Goal: Complete application form

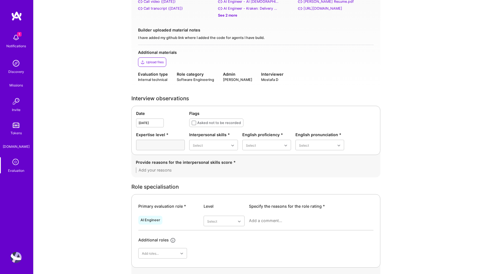
scroll to position [135, 0]
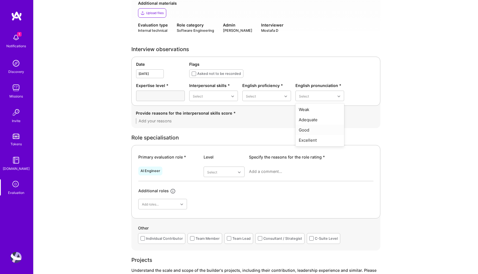
click at [316, 131] on div "Good" at bounding box center [319, 130] width 49 height 10
click at [259, 128] on div "Good" at bounding box center [266, 130] width 49 height 10
click at [207, 139] on div "Good" at bounding box center [213, 140] width 49 height 10
click at [174, 119] on textarea at bounding box center [256, 121] width 240 height 6
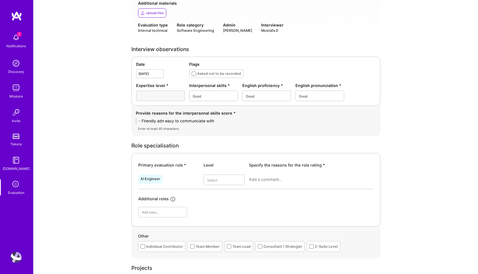
scroll to position [0, 0]
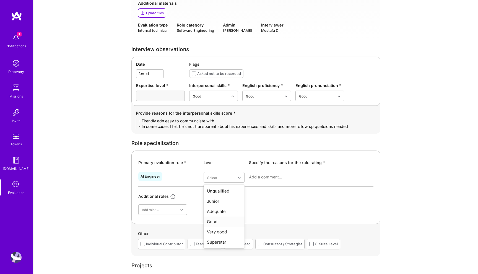
type textarea "- Firendly adn easy to communciate with - In some cases I felt he's not transpa…"
click at [217, 222] on div "Good" at bounding box center [223, 222] width 41 height 10
click at [266, 178] on textarea at bounding box center [311, 177] width 124 height 6
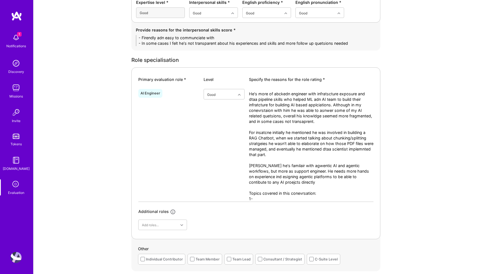
click at [259, 198] on textarea "He's more of abckedn engineer with infratscture exposure and dtaa pipeline skil…" at bounding box center [311, 146] width 124 height 111
click at [363, 200] on textarea "He's more of abckedn engineer with infratscture exposure and dtaa pipeline skil…" at bounding box center [311, 146] width 124 height 111
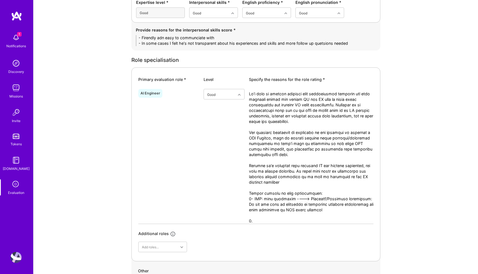
click at [256, 221] on textarea at bounding box center [311, 157] width 124 height 133
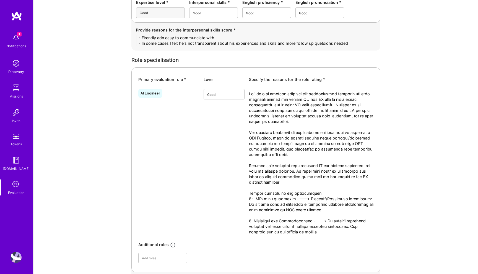
type textarea "He's more of abckedn engineer with infratscture exposure and dtaa pipeline skil…"
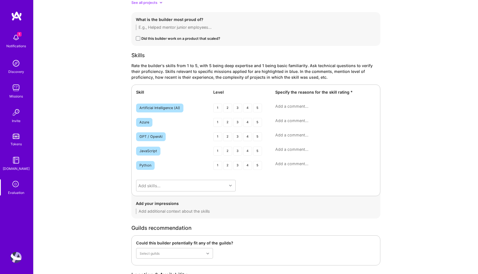
scroll to position [917, 0]
type textarea "He's more of abckedn engineer with infratscture exposure and dtaa pipeline skil…"
click at [238, 137] on div "3" at bounding box center [237, 136] width 9 height 9
click at [238, 165] on div "3" at bounding box center [237, 165] width 9 height 9
click at [236, 122] on div "3" at bounding box center [237, 121] width 9 height 9
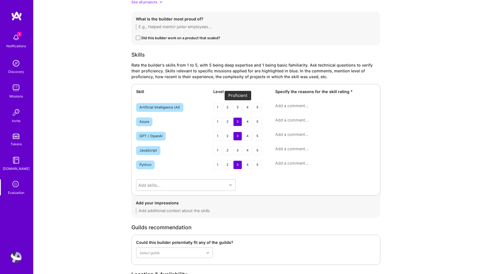
click at [237, 104] on div "3" at bounding box center [237, 107] width 9 height 9
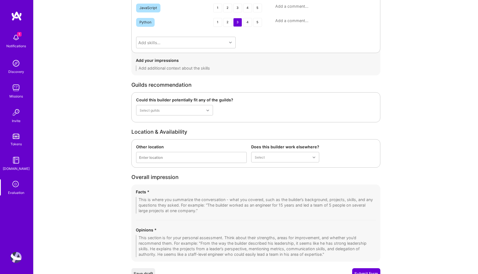
scroll to position [1085, 0]
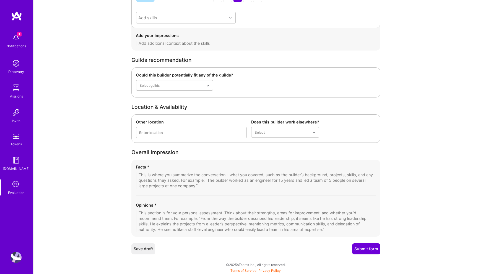
click at [218, 212] on textarea at bounding box center [256, 221] width 240 height 22
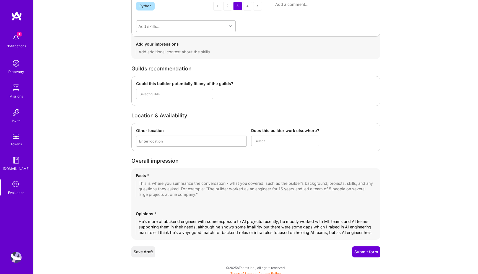
scroll to position [0, 0]
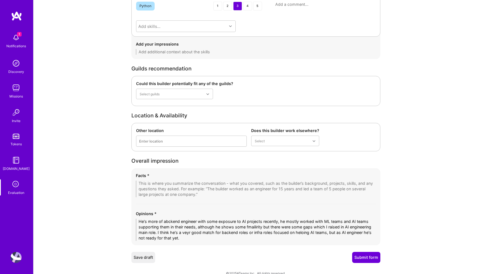
type textarea "He's more of abckend engineer with some exposure to AI projects recently, he mo…"
click at [16, 255] on img at bounding box center [16, 257] width 11 height 11
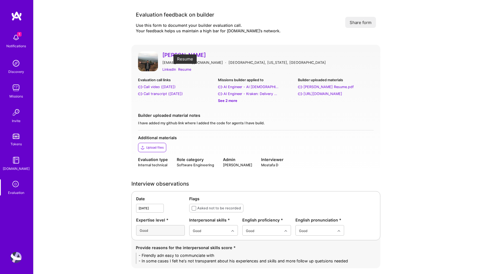
click at [185, 68] on div "Resume" at bounding box center [184, 70] width 13 height 6
click at [164, 93] on div "Call transcript (Sep 26, 2025)" at bounding box center [162, 94] width 39 height 6
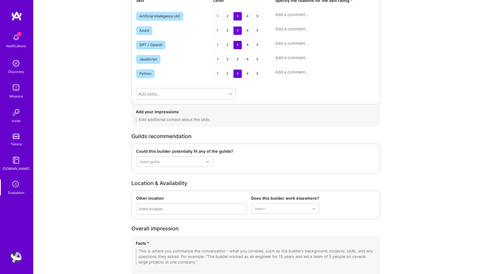
scroll to position [1085, 0]
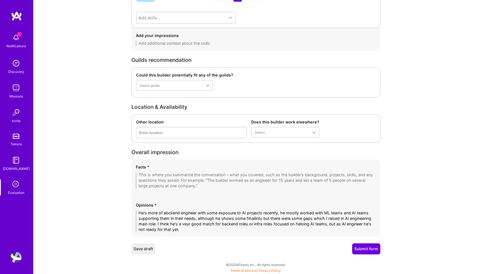
click at [165, 217] on textarea "He's more of abckend engineer with some exposure to AI projects recently, he mo…" at bounding box center [256, 221] width 240 height 22
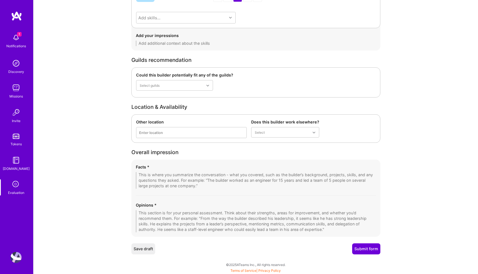
paste textarea "He is primarily a backend engineer with recent exposure to AI projects, having …"
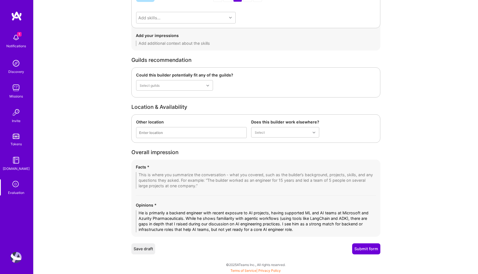
type textarea "He is primarily a backend engineer with recent exposure to AI projects, having …"
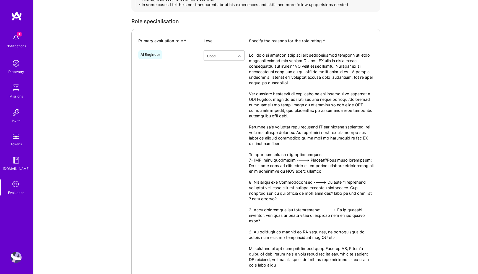
scroll to position [255, 0]
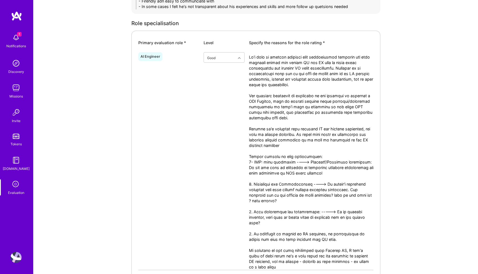
click at [304, 124] on textarea at bounding box center [311, 162] width 124 height 216
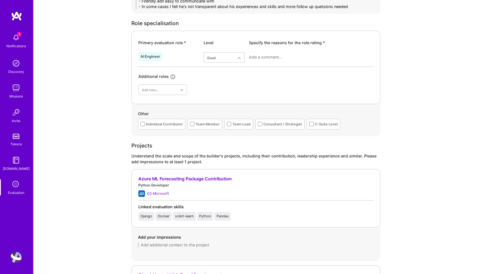
paste textarea "He is more of a backend engineer with strong infrastructure and data pipeline e…"
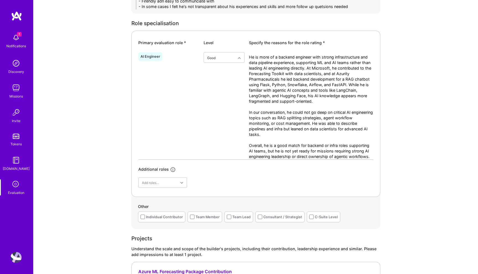
type textarea "He is more of a backend engineer with strong infrastructure and data pipeline e…"
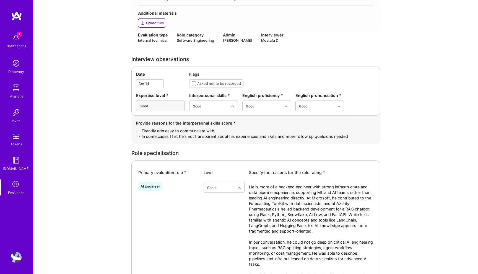
scroll to position [139, 0]
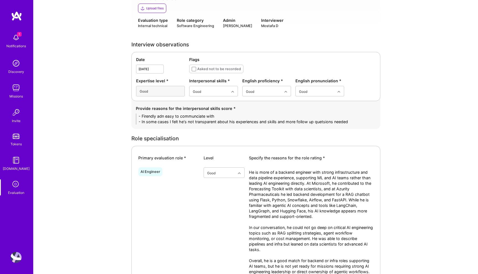
drag, startPoint x: 352, startPoint y: 121, endPoint x: 79, endPoint y: 114, distance: 272.9
paste textarea "• Friendly and easy to communicate with, approachable in conversation. • At tim…"
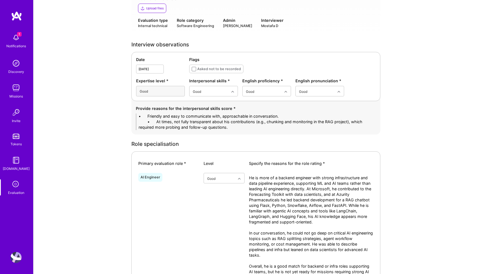
drag, startPoint x: 156, startPoint y: 115, endPoint x: 79, endPoint y: 112, distance: 77.2
drag, startPoint x: 155, startPoint y: 121, endPoint x: 98, endPoint y: 119, distance: 57.2
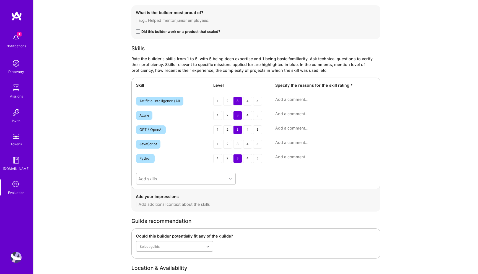
scroll to position [980, 0]
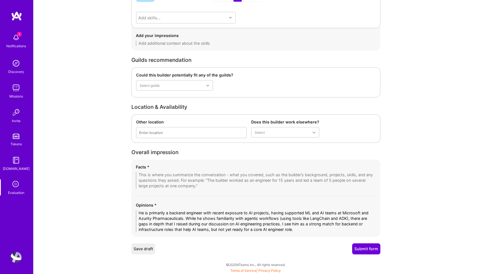
type textarea "- Friendly and easy to communicate with, approachable in conversation. - At tim…"
click at [149, 179] on textarea at bounding box center [256, 180] width 240 height 17
paste textarea "1. RAG Pipeline Work • Built ingestion pipeline handling PDFs with Airflow orch…"
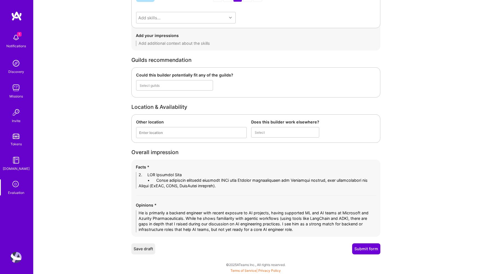
scroll to position [0, 0]
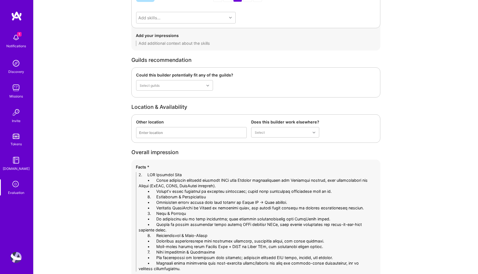
drag, startPoint x: 156, startPoint y: 175, endPoint x: 112, endPoint y: 172, distance: 44.0
click at [334, 193] on textarea at bounding box center [256, 222] width 240 height 100
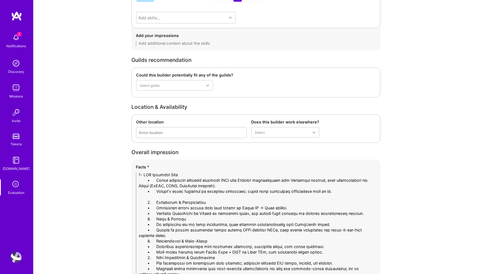
drag, startPoint x: 154, startPoint y: 202, endPoint x: 111, endPoint y: 201, distance: 43.1
click at [367, 216] on textarea at bounding box center [256, 224] width 240 height 105
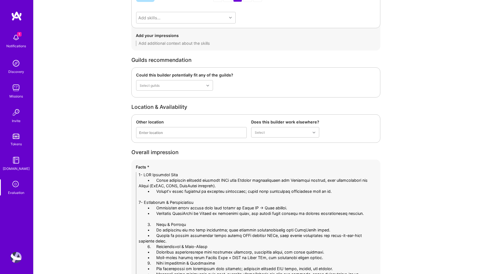
drag, startPoint x: 154, startPoint y: 225, endPoint x: 117, endPoint y: 225, distance: 37.3
click at [180, 239] on textarea at bounding box center [256, 227] width 240 height 111
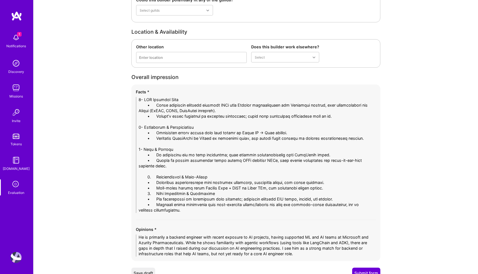
scroll to position [1060, 0]
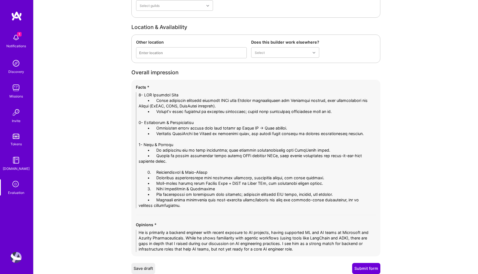
drag, startPoint x: 156, startPoint y: 172, endPoint x: 112, endPoint y: 172, distance: 44.5
click at [335, 183] on textarea at bounding box center [256, 150] width 240 height 116
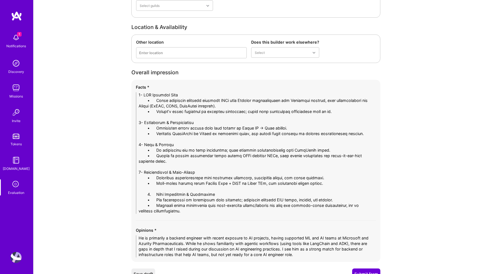
drag, startPoint x: 156, startPoint y: 195, endPoint x: 99, endPoint y: 193, distance: 57.0
click at [155, 101] on textarea at bounding box center [256, 153] width 240 height 122
drag, startPoint x: 148, startPoint y: 101, endPoint x: 124, endPoint y: 101, distance: 23.2
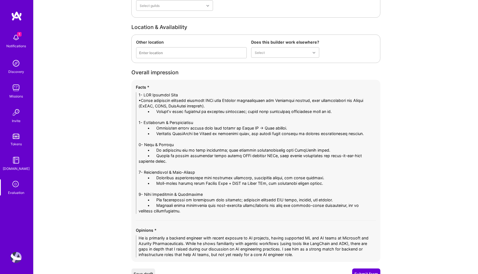
drag, startPoint x: 140, startPoint y: 101, endPoint x: 133, endPoint y: 101, distance: 7.5
click at [133, 101] on div "Facts * Opinions * He is primarily a backend engineer with recent exposure to A…" at bounding box center [255, 171] width 249 height 182
drag, startPoint x: 155, startPoint y: 112, endPoint x: 114, endPoint y: 112, distance: 40.9
drag, startPoint x: 156, startPoint y: 127, endPoint x: 106, endPoint y: 127, distance: 50.0
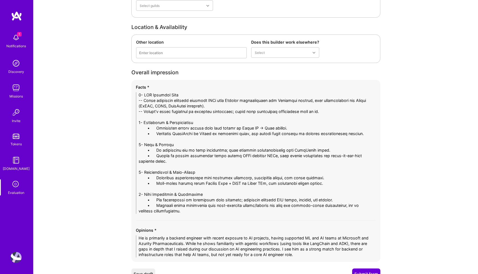
drag, startPoint x: 155, startPoint y: 134, endPoint x: 112, endPoint y: 134, distance: 42.8
drag, startPoint x: 156, startPoint y: 150, endPoint x: 112, endPoint y: 148, distance: 43.1
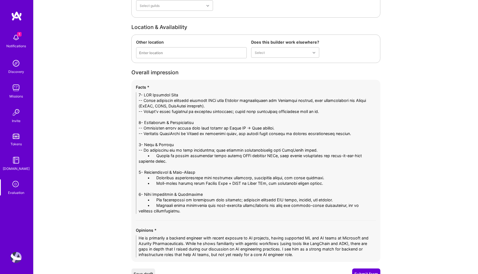
drag, startPoint x: 155, startPoint y: 156, endPoint x: 115, endPoint y: 156, distance: 40.6
drag, startPoint x: 155, startPoint y: 178, endPoint x: 119, endPoint y: 178, distance: 35.9
drag, startPoint x: 156, startPoint y: 184, endPoint x: 113, endPoint y: 182, distance: 42.6
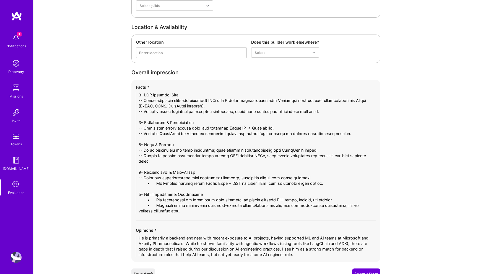
drag, startPoint x: 156, startPoint y: 199, endPoint x: 111, endPoint y: 198, distance: 44.8
drag, startPoint x: 156, startPoint y: 205, endPoint x: 95, endPoint y: 204, distance: 61.6
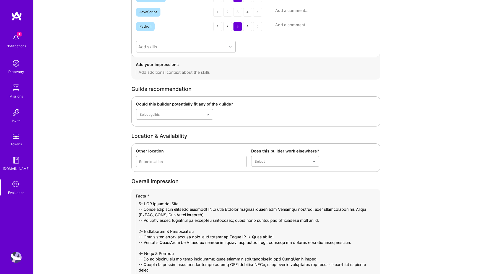
scroll to position [923, 0]
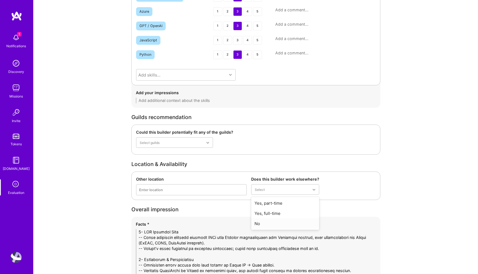
type textarea "1- RAG Pipeline Work -- Built ingestion pipeline handling PDFs with Airflow orc…"
click at [268, 226] on div "No" at bounding box center [285, 224] width 68 height 10
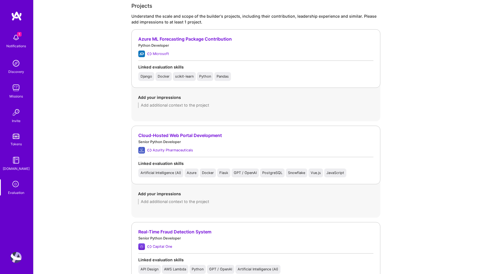
scroll to position [490, 0]
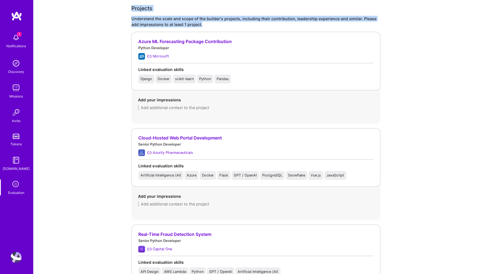
drag, startPoint x: 216, startPoint y: 28, endPoint x: 129, endPoint y: 3, distance: 90.2
click at [129, 3] on div "Evaluation feedback on builder Use this form to document your builder evaluatio…" at bounding box center [255, 186] width 444 height 1353
copy div "Projects Understand the scale and scope of the builder's projects, including th…"
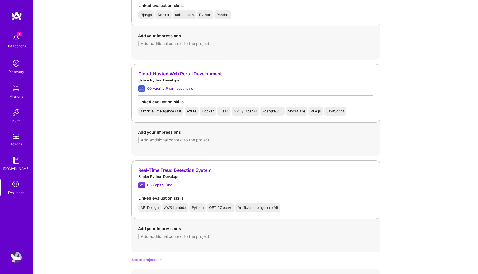
scroll to position [559, 0]
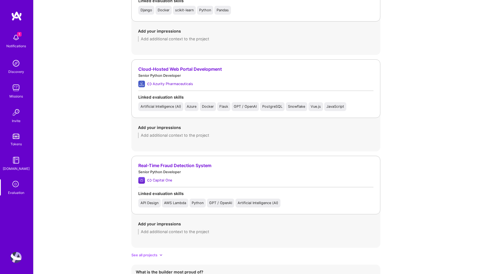
click at [188, 137] on textarea at bounding box center [255, 136] width 235 height 6
paste textarea "He designed and supported a RAG pipeline to help medical reps access product-re…"
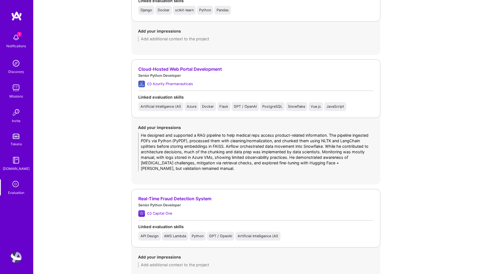
type textarea "He designed and supported a RAG pipeline to help medical reps access product-re…"
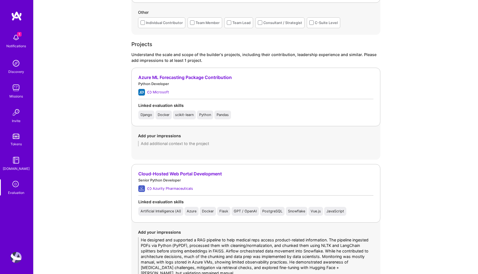
scroll to position [454, 0]
click at [192, 146] on textarea at bounding box center [255, 145] width 235 height 6
paste textarea "Earlier in his career, he worked with Microsoft on the Azure Machine Learning F…"
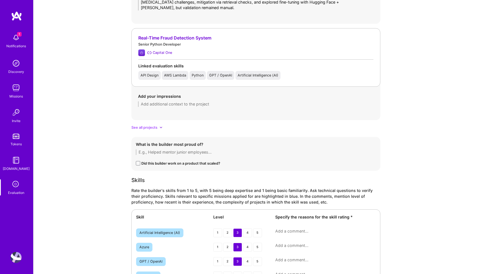
scroll to position [743, 0]
type textarea "Earlier in his career, he worked with Microsoft on the Azure Machine Learning F…"
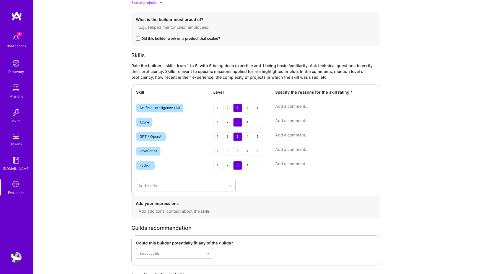
scroll to position [872, 0]
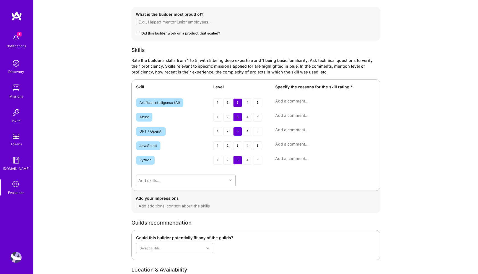
click at [296, 104] on div "Artificial Intelligence (AI) 1 2 3 4 5" at bounding box center [255, 103] width 239 height 10
click at [297, 100] on textarea at bounding box center [325, 101] width 100 height 6
paste textarea "Has practical exposure to AI in projects but more as a support engineer than le…"
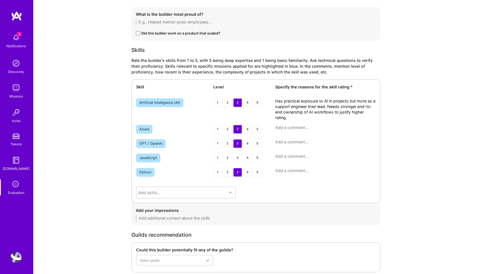
type textarea "Has practical exposure to AI in projects but more as a support engineer than le…"
click at [289, 129] on textarea at bounding box center [325, 128] width 100 height 6
paste textarea "Solid working experience with Azure infrastructure and services, mostly tied to…"
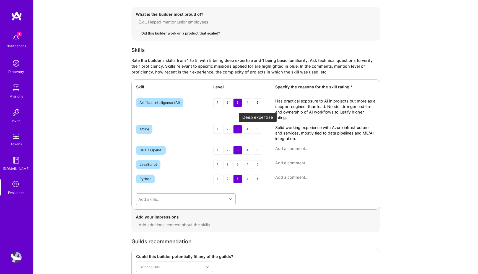
type textarea "Solid working experience with Azure infrastructure and services, mostly tied to…"
click at [247, 129] on div "4" at bounding box center [247, 129] width 9 height 9
click at [291, 150] on textarea at bounding box center [325, 149] width 100 height 6
paste textarea "Comfortable using GPT models in production-like workflows but still learning be…"
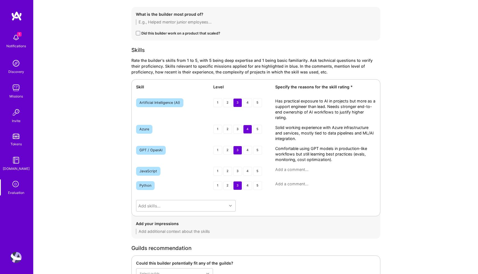
type textarea "Comfortable using GPT models in production-like workflows but still learning be…"
click at [246, 185] on div "4" at bounding box center [247, 185] width 9 height 9
click at [304, 184] on textarea at bounding box center [325, 184] width 100 height 6
paste textarea "Solid proficiency in Python for backend and ML workflows. Actively used in mult…"
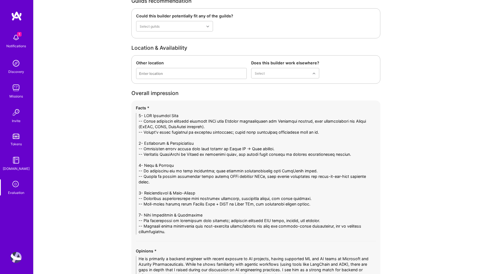
scroll to position [1172, 0]
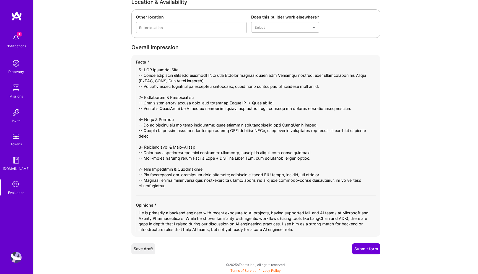
type textarea "Solid proficiency in Python for backend and ML workflows. Actively used in mult…"
click at [373, 249] on button "Submit form" at bounding box center [366, 249] width 28 height 11
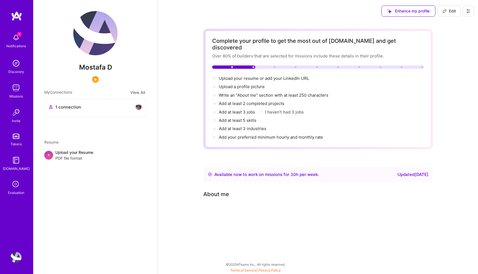
click at [467, 10] on icon at bounding box center [468, 11] width 4 height 4
click at [457, 21] on button "Settings" at bounding box center [452, 24] width 41 height 14
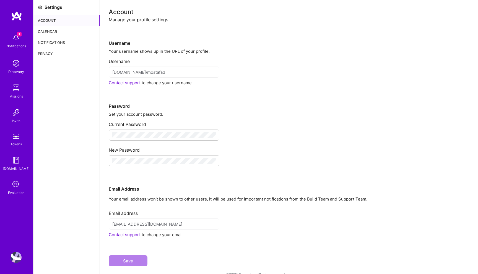
click at [50, 31] on div "Calendar" at bounding box center [66, 31] width 66 height 11
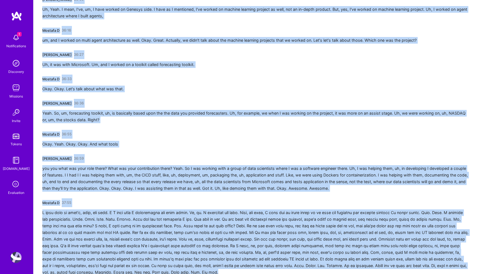
scroll to position [2942, 0]
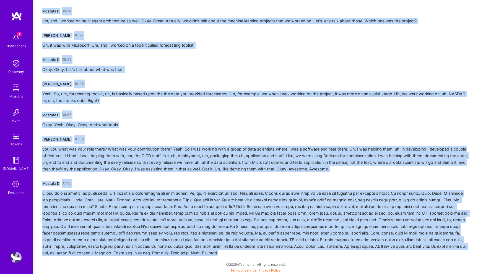
drag, startPoint x: 44, startPoint y: 97, endPoint x: 79, endPoint y: 274, distance: 180.4
copy div "Mostafa D 00:26 Hello? Anshul Shivshankar Argelwar 00:29 Hey, Mostafa D 00:30 G…"
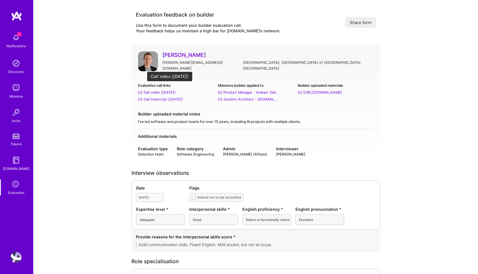
click at [163, 90] on div "Call video (Aug 27, 2025)" at bounding box center [159, 93] width 32 height 6
click at [196, 55] on link "Chris Hennigfeld" at bounding box center [267, 54] width 211 height 7
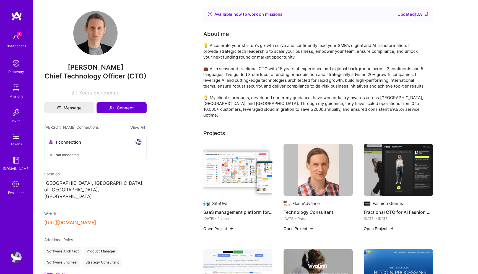
drag, startPoint x: 126, startPoint y: 67, endPoint x: 64, endPoint y: 67, distance: 61.4
click at [64, 67] on span "Chris Hennigfeld" at bounding box center [95, 67] width 102 height 8
copy span "Chris Hennigfeld"
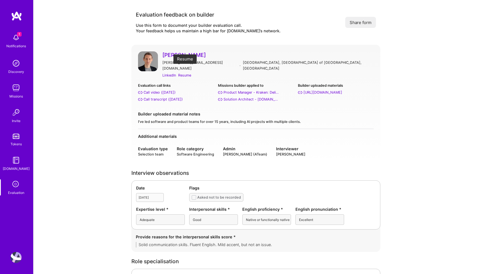
click at [184, 72] on div "Resume" at bounding box center [184, 75] width 13 height 6
click at [161, 96] on div "Call transcript (Aug 27, 2025)" at bounding box center [162, 99] width 39 height 6
click at [187, 72] on div "Resume" at bounding box center [184, 75] width 13 height 6
click at [168, 72] on div "LinkedIn" at bounding box center [169, 75] width 14 height 6
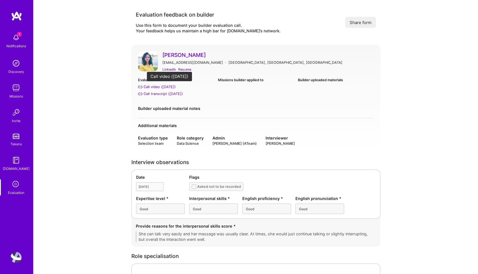
click at [169, 86] on div "Call video ([DATE])" at bounding box center [159, 87] width 32 height 6
click at [206, 54] on link "[PERSON_NAME]" at bounding box center [267, 54] width 211 height 7
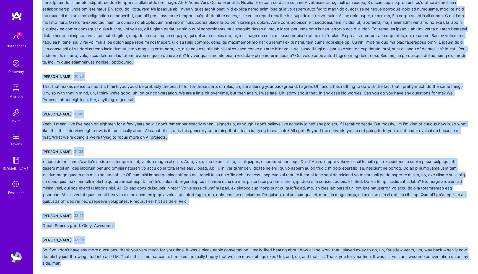
scroll to position [1482, 0]
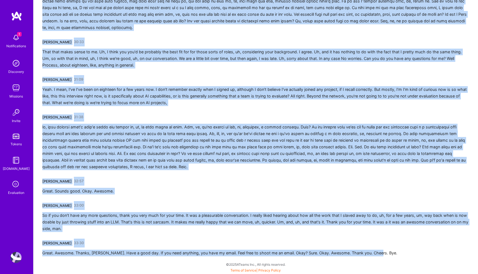
drag, startPoint x: 43, startPoint y: 97, endPoint x: 86, endPoint y: 274, distance: 181.8
copy div "Pedro Nogueira 00:00 I'm raising my camera seems to not want to work today. Alr…"
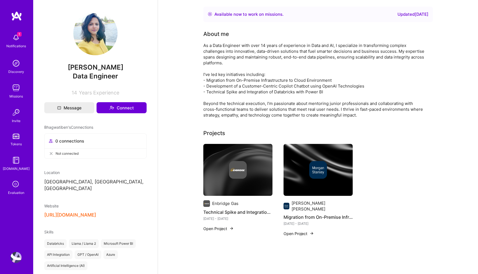
drag, startPoint x: 131, startPoint y: 68, endPoint x: 49, endPoint y: 67, distance: 81.5
click at [49, 67] on span "[PERSON_NAME]" at bounding box center [95, 67] width 102 height 8
copy span "Bhagwatiben Prajapati"
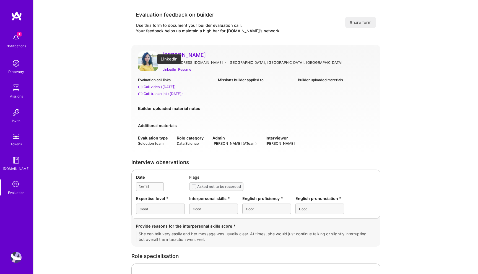
click at [173, 70] on div "LinkedIn" at bounding box center [169, 70] width 14 height 6
click at [184, 70] on div "Resume" at bounding box center [184, 70] width 13 height 6
click at [161, 94] on div "Call transcript ([DATE])" at bounding box center [162, 94] width 39 height 6
click at [171, 67] on div "LinkedIn" at bounding box center [169, 70] width 14 height 6
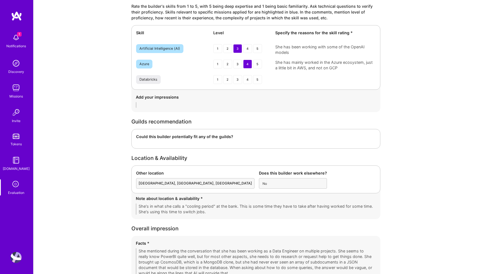
scroll to position [729, 0]
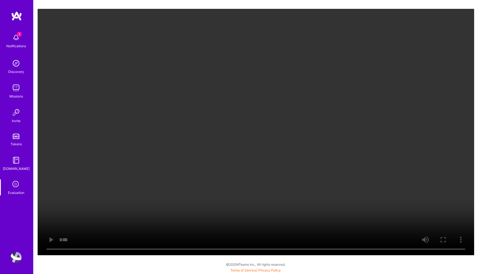
click at [203, 109] on video "Your browser does not support the video tag." at bounding box center [256, 132] width 436 height 247
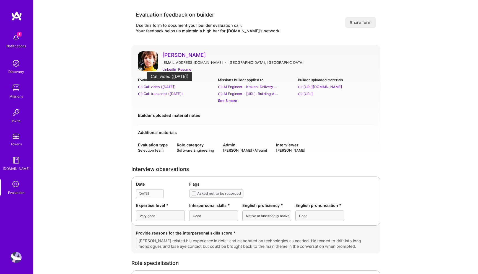
click at [153, 86] on div "Call video ([DATE])" at bounding box center [159, 87] width 32 height 6
click at [197, 55] on link "[PERSON_NAME]" at bounding box center [267, 54] width 211 height 7
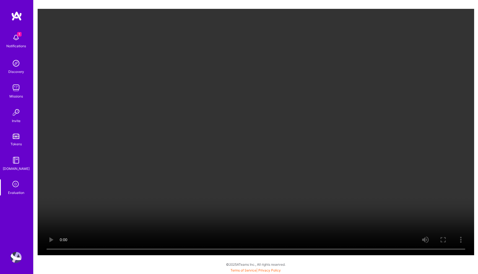
click at [259, 99] on video "Your browser does not support the video tag." at bounding box center [256, 132] width 436 height 247
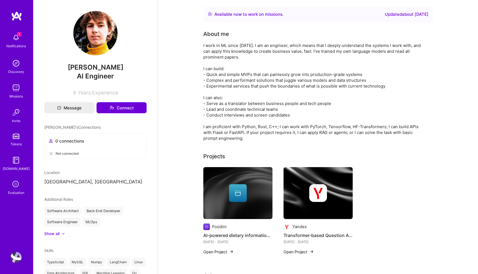
drag, startPoint x: 124, startPoint y: 68, endPoint x: 69, endPoint y: 68, distance: 55.3
click at [69, 68] on span "[PERSON_NAME]" at bounding box center [95, 67] width 102 height 8
copy span "[PERSON_NAME]"
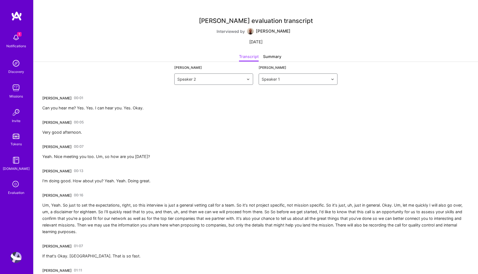
scroll to position [2893, 0]
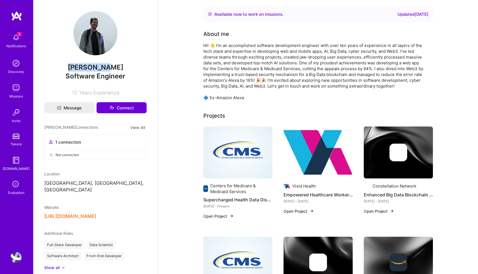
drag, startPoint x: 116, startPoint y: 67, endPoint x: 71, endPoint y: 67, distance: 44.2
click at [71, 67] on span "[PERSON_NAME]" at bounding box center [95, 67] width 102 height 8
copy span "[PERSON_NAME]"
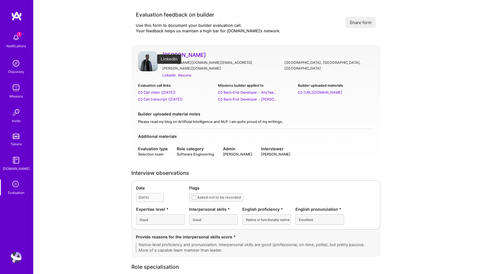
click at [170, 72] on div "LinkedIn" at bounding box center [169, 75] width 14 height 6
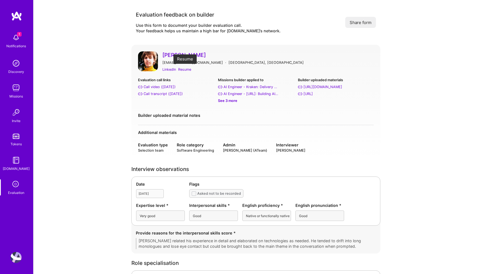
click at [188, 69] on div "Resume" at bounding box center [184, 70] width 13 height 6
click at [175, 93] on div "Call transcript ([DATE])" at bounding box center [162, 94] width 39 height 6
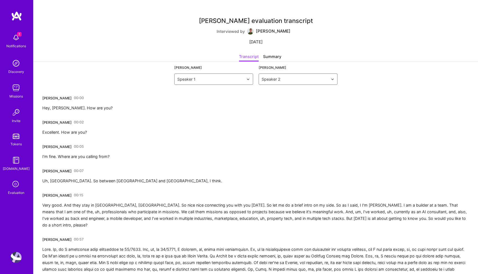
scroll to position [1469, 0]
